Goal: Transaction & Acquisition: Purchase product/service

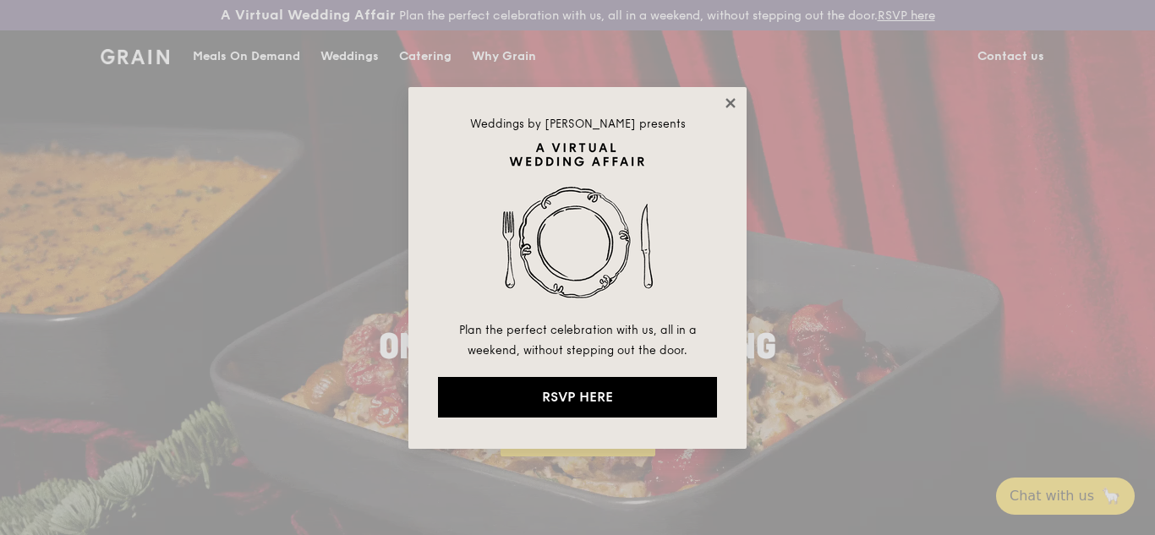
click at [727, 103] on icon at bounding box center [730, 103] width 15 height 15
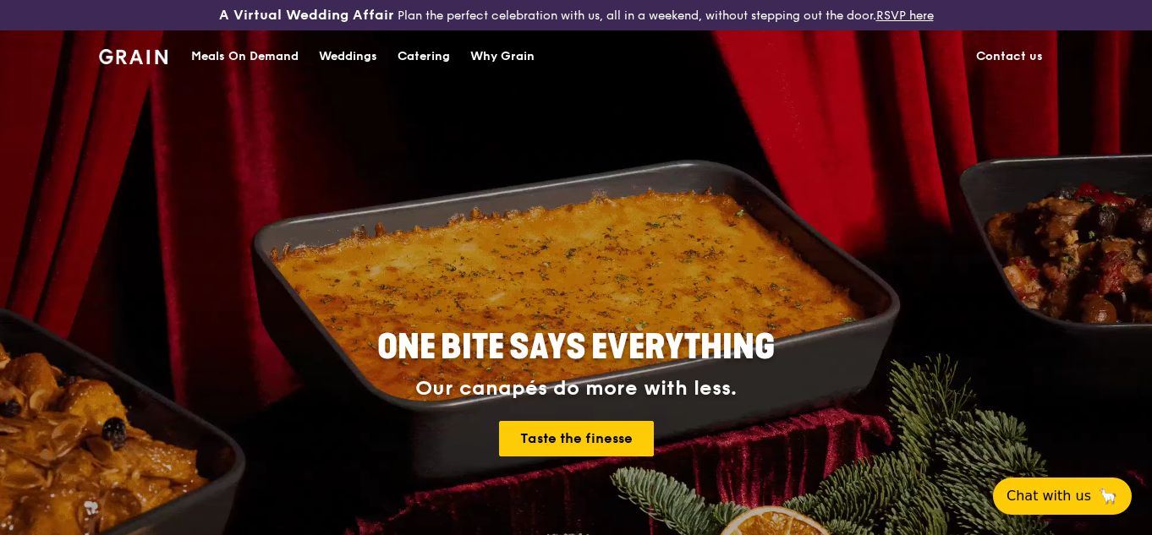
click at [425, 57] on div "Catering" at bounding box center [423, 56] width 52 height 51
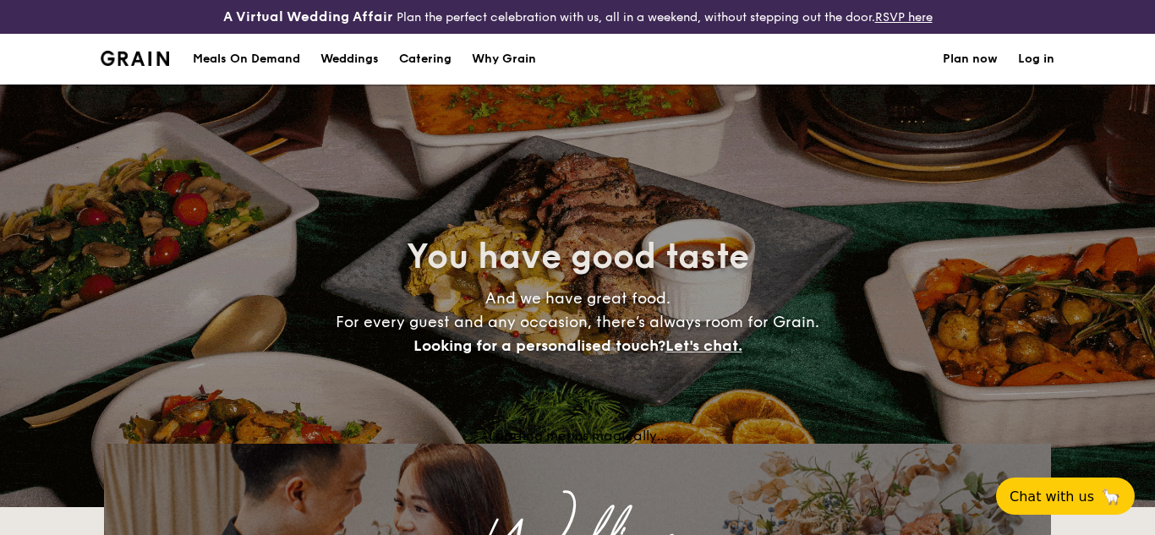
select select
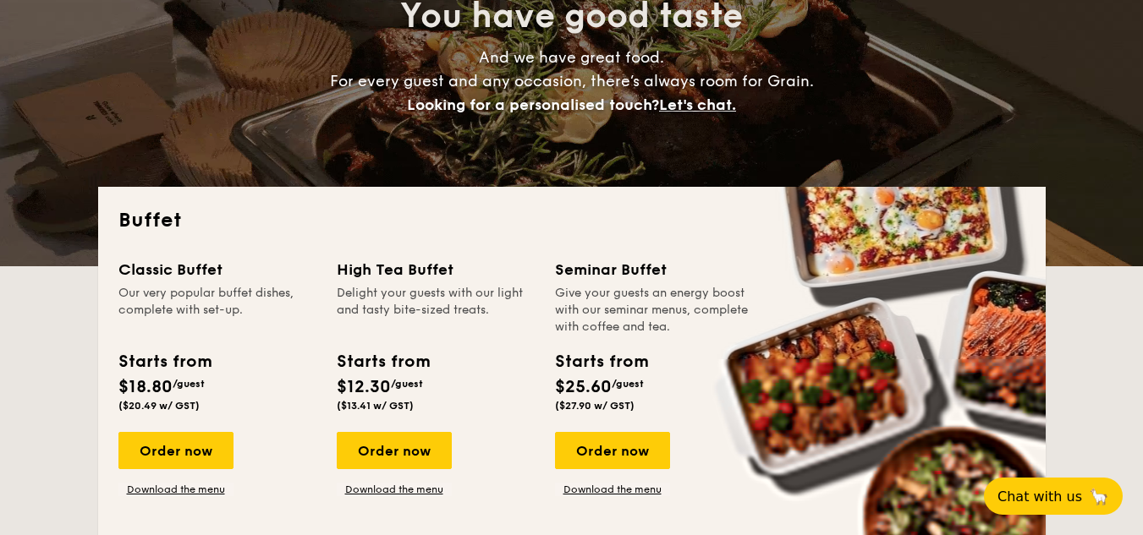
scroll to position [282, 0]
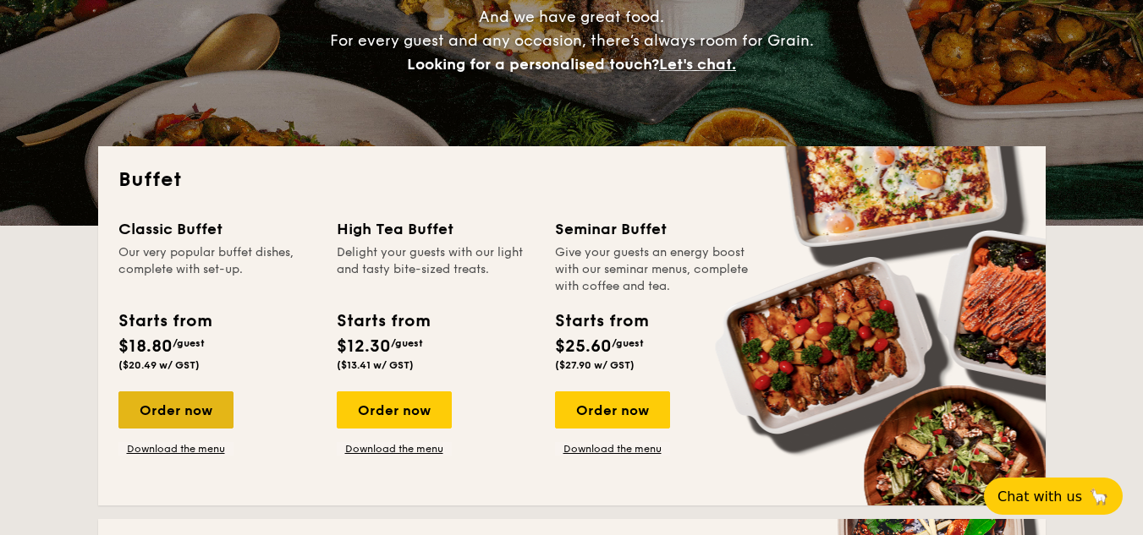
click at [188, 424] on div "Order now" at bounding box center [175, 410] width 115 height 37
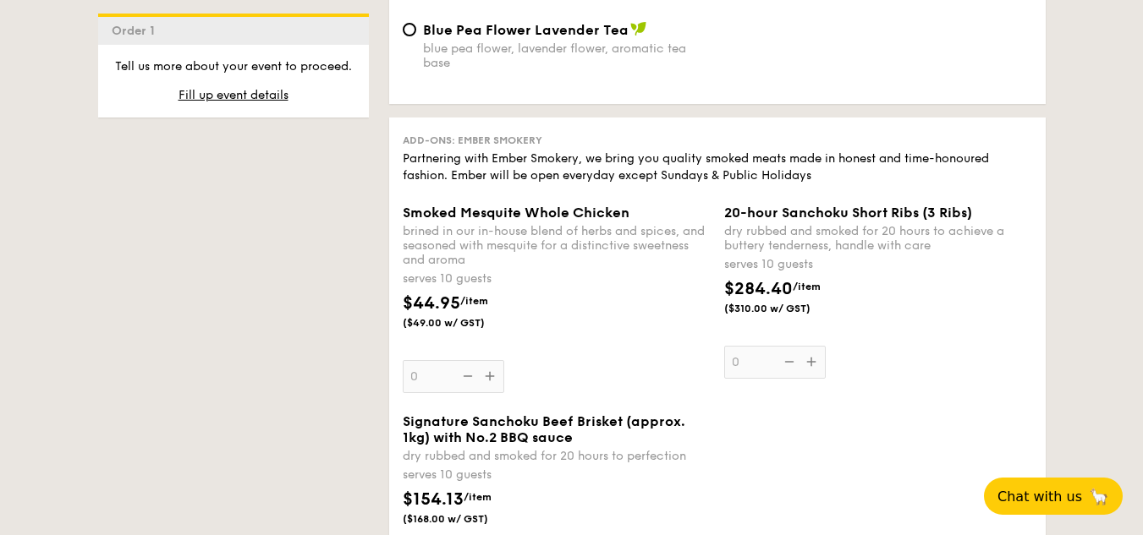
scroll to position [1974, 0]
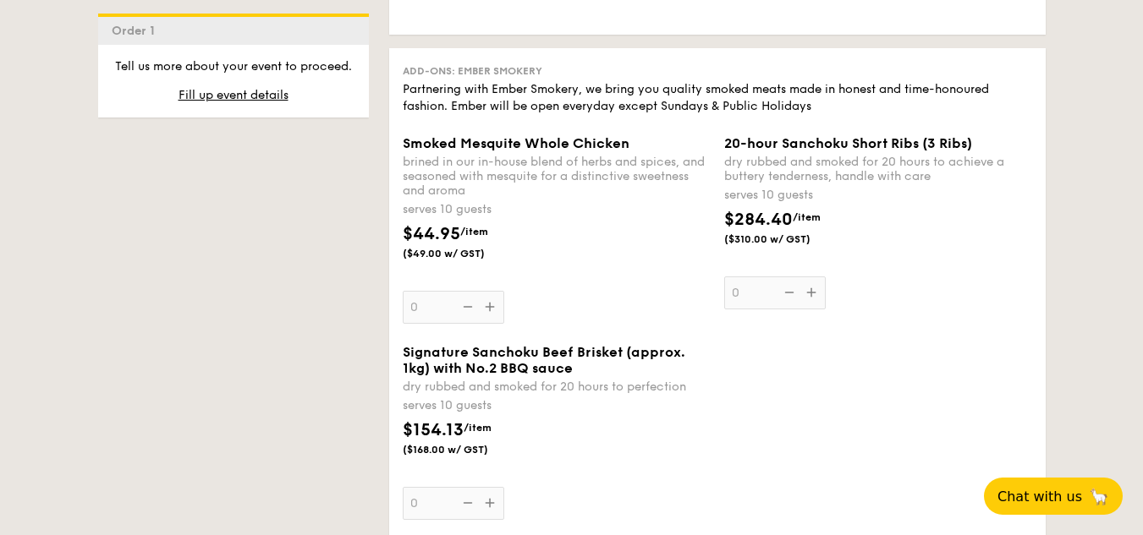
select select
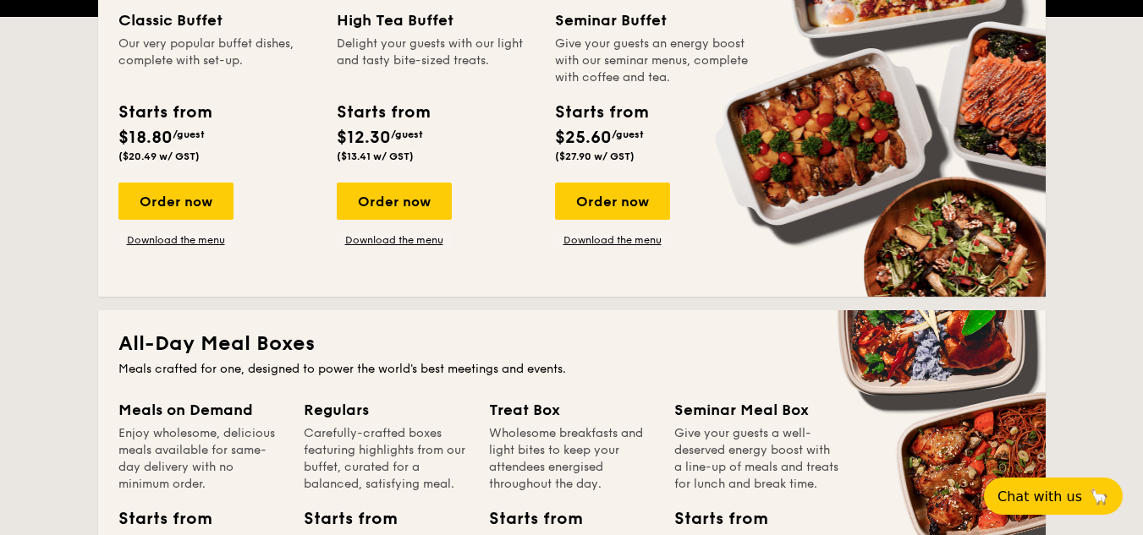
scroll to position [597, 0]
